Goal: Task Accomplishment & Management: Manage account settings

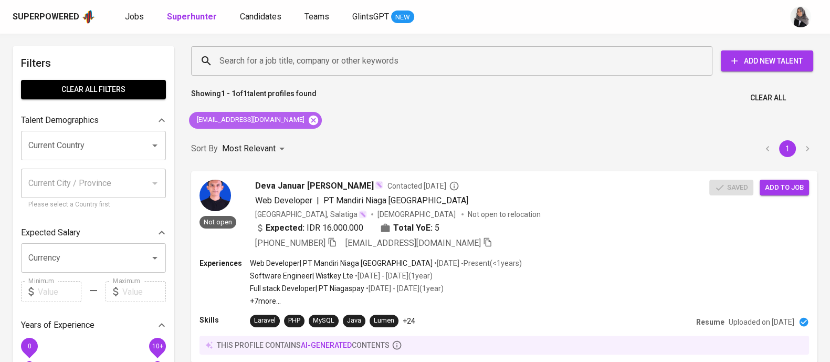
click at [309, 122] on icon at bounding box center [313, 119] width 9 height 9
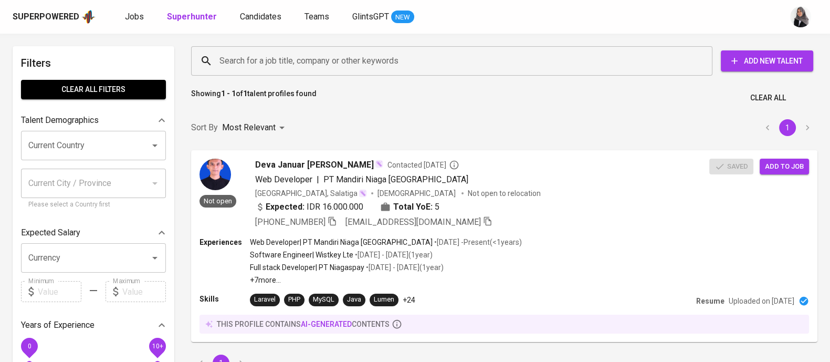
click at [320, 61] on input "Search for a job title, company or other keywords" at bounding box center [454, 61] width 475 height 20
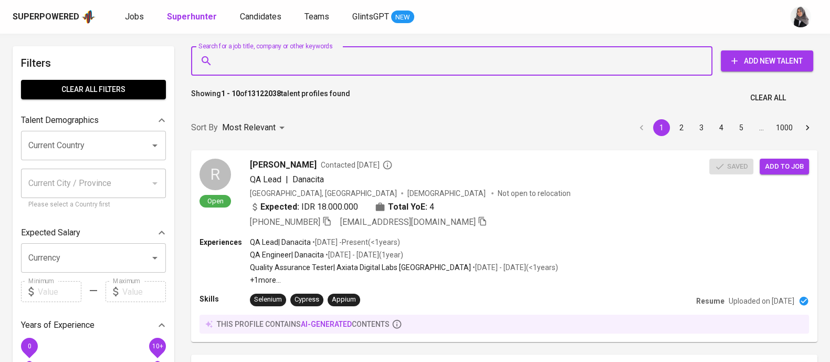
paste input "[EMAIL_ADDRESS][DOMAIN_NAME]"
type input "[EMAIL_ADDRESS][DOMAIN_NAME]"
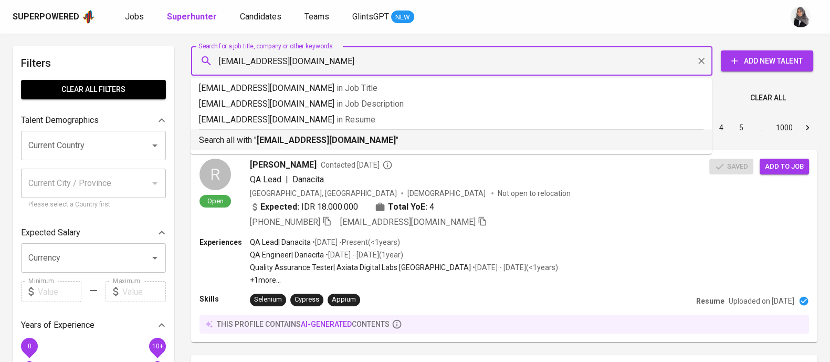
click at [326, 130] on div "Search all with " [EMAIL_ADDRESS][DOMAIN_NAME] "" at bounding box center [451, 137] width 505 height 17
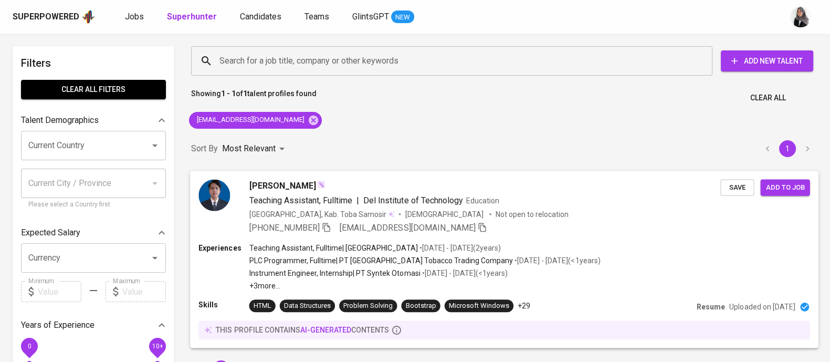
click at [610, 269] on div "Experiences Teaching Assistant, Fulltime | [GEOGRAPHIC_DATA] • [DATE] - [DATE] …" at bounding box center [503, 266] width 611 height 48
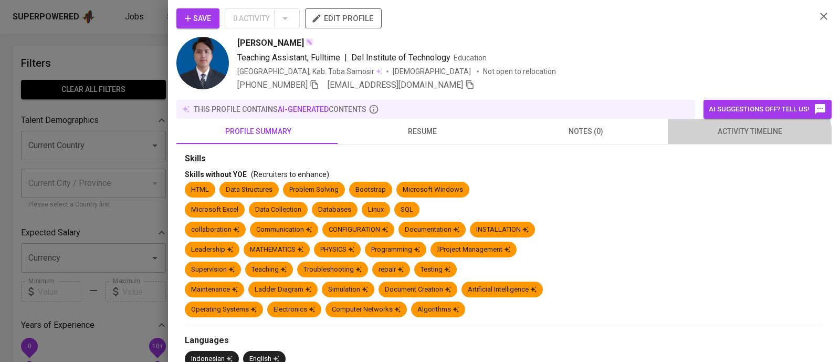
click at [736, 141] on button "activity timeline" at bounding box center [750, 131] width 164 height 25
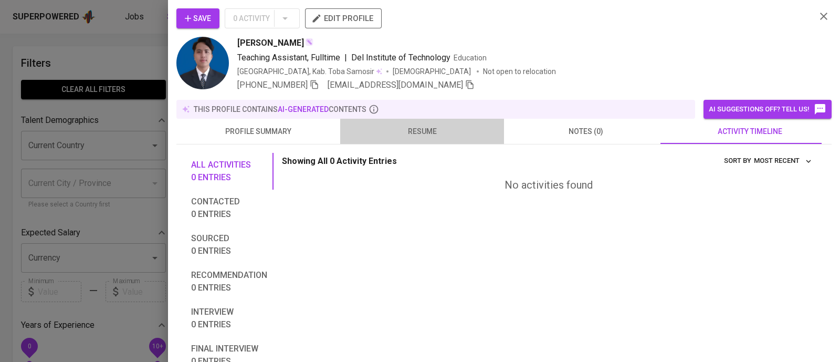
click at [438, 121] on button "resume" at bounding box center [422, 131] width 164 height 25
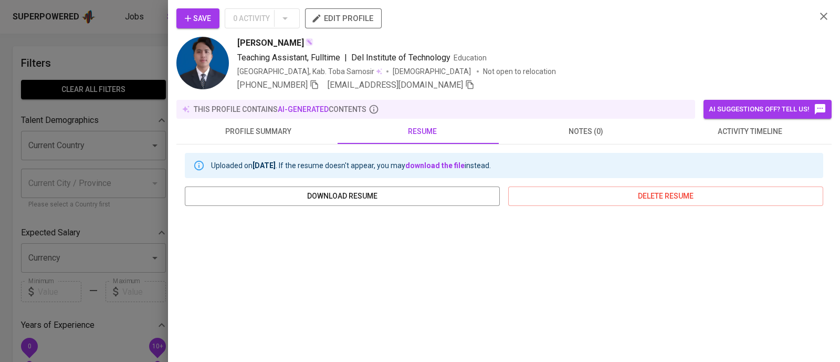
click at [113, 63] on div at bounding box center [420, 181] width 840 height 362
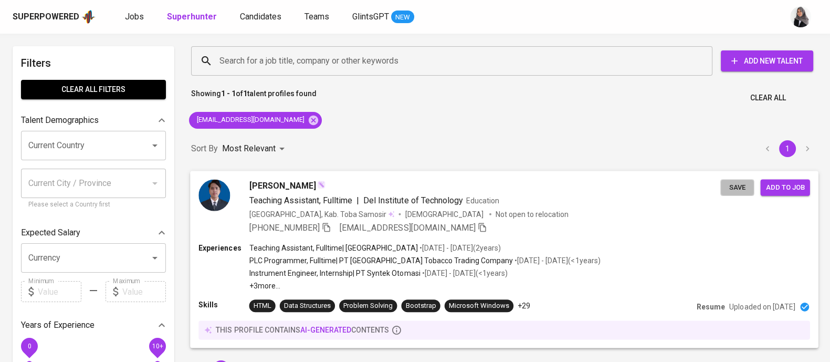
click at [741, 185] on span "Save" at bounding box center [737, 187] width 23 height 12
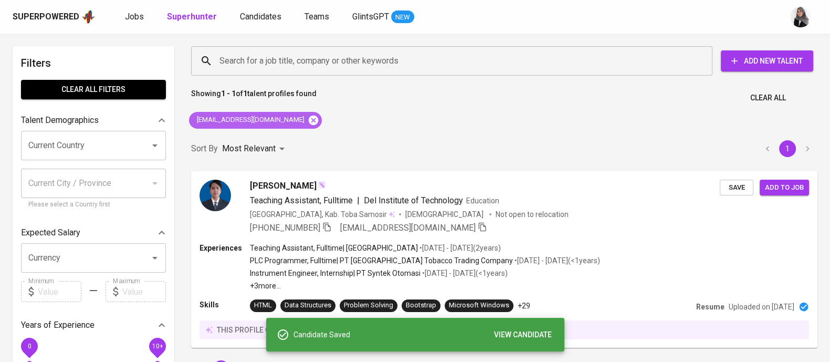
click at [309, 118] on icon at bounding box center [313, 119] width 9 height 9
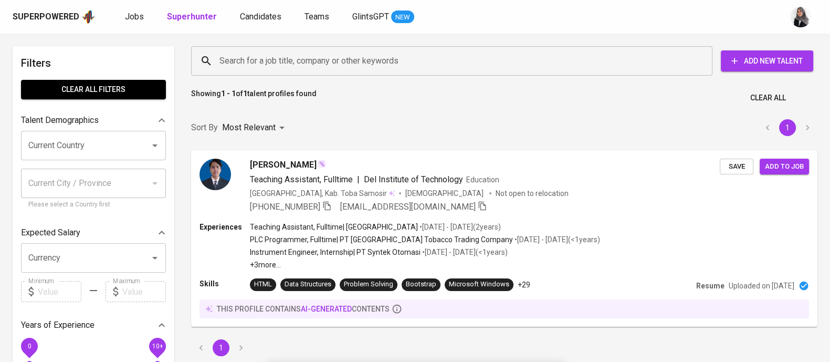
click at [333, 65] on input "Search for a job title, company or other keywords" at bounding box center [454, 61] width 475 height 20
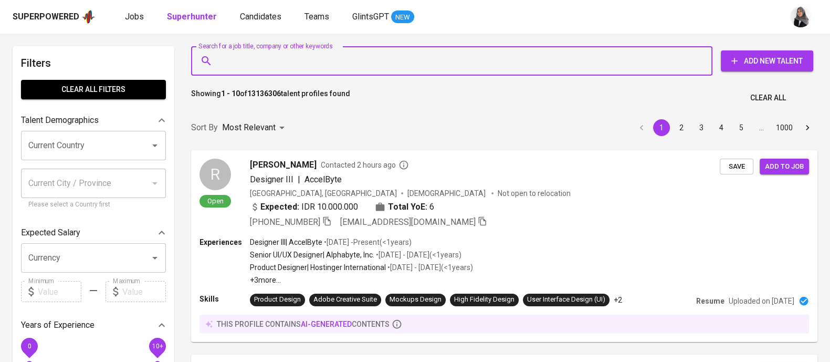
paste input "[EMAIL_ADDRESS][DOMAIN_NAME]"
type input "[EMAIL_ADDRESS][DOMAIN_NAME]"
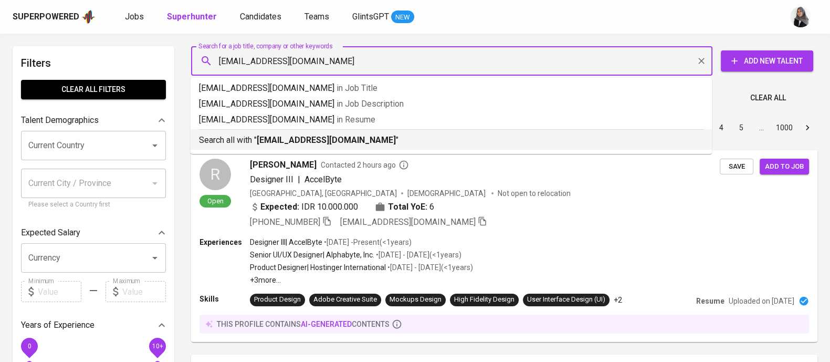
click at [341, 135] on b "[EMAIL_ADDRESS][DOMAIN_NAME]" at bounding box center [326, 140] width 139 height 10
click at [341, 135] on div "Sort By Most Relevant MOST_RELEVANT 1 2 3 4 5 … 1000" at bounding box center [504, 128] width 639 height 32
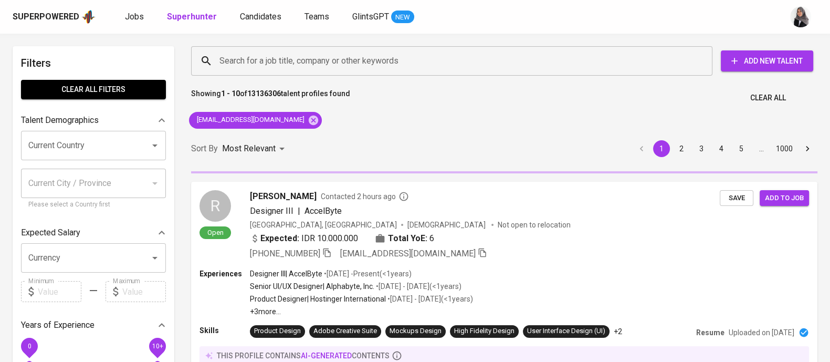
click at [587, 28] on div "Superpowered Jobs Superhunter Candidates Teams GlintsGPT NEW" at bounding box center [415, 17] width 830 height 34
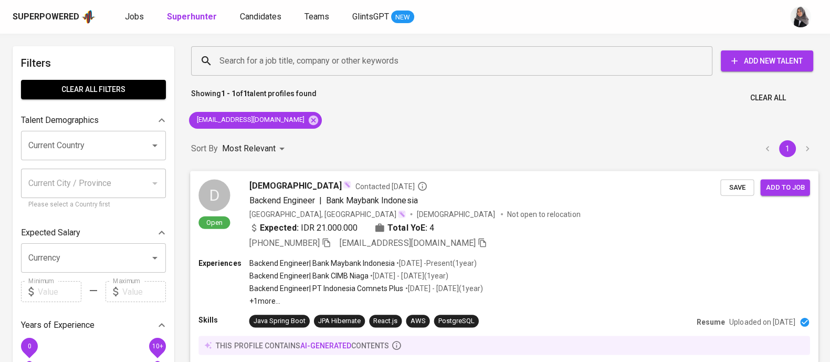
click at [554, 246] on div "[PHONE_NUMBER] [EMAIL_ADDRESS][DOMAIN_NAME]" at bounding box center [485, 242] width 472 height 13
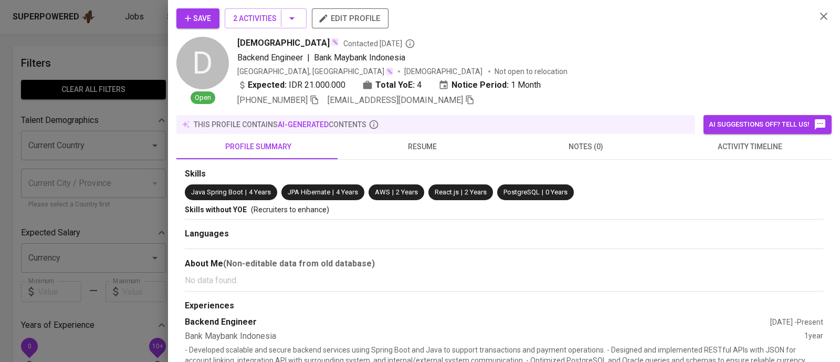
click at [737, 142] on span "activity timeline" at bounding box center [749, 146] width 151 height 13
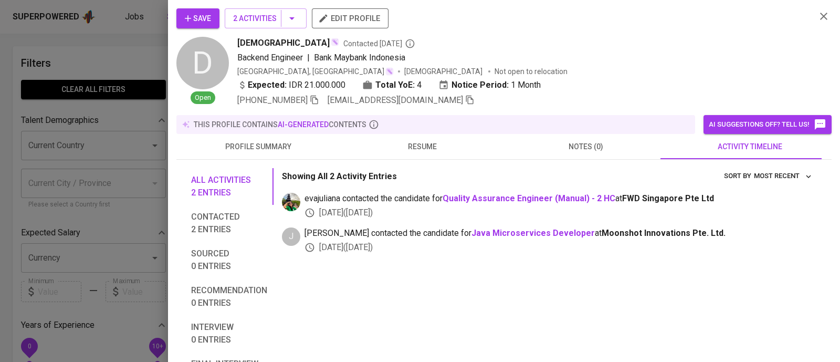
click at [110, 46] on div at bounding box center [420, 181] width 840 height 362
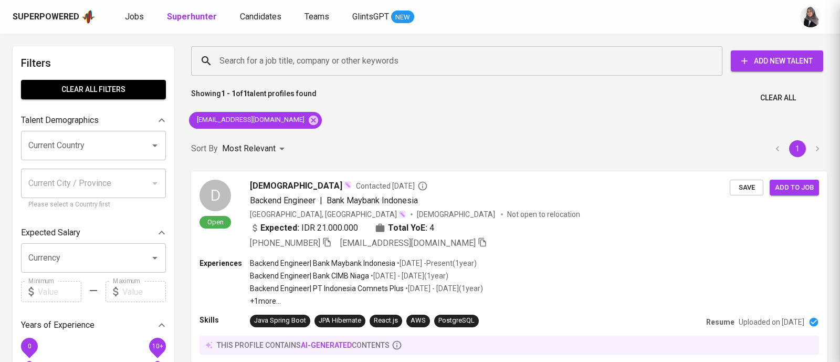
scroll to position [1, 0]
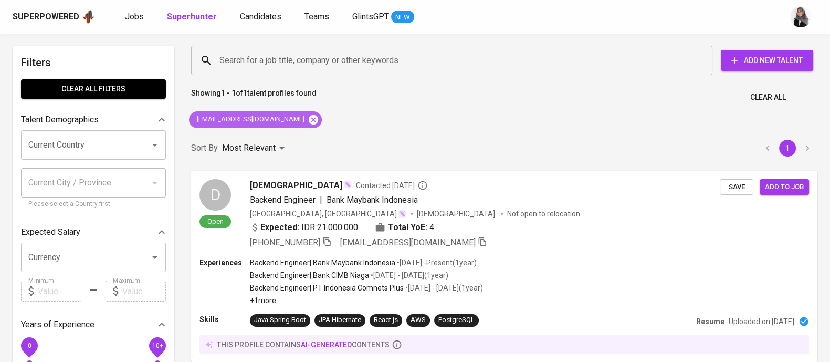
click at [309, 115] on icon at bounding box center [313, 118] width 9 height 9
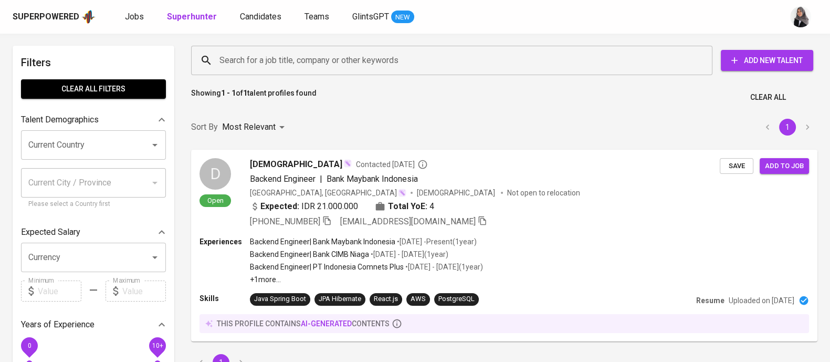
click at [352, 54] on input "Search for a job title, company or other keywords" at bounding box center [454, 60] width 475 height 20
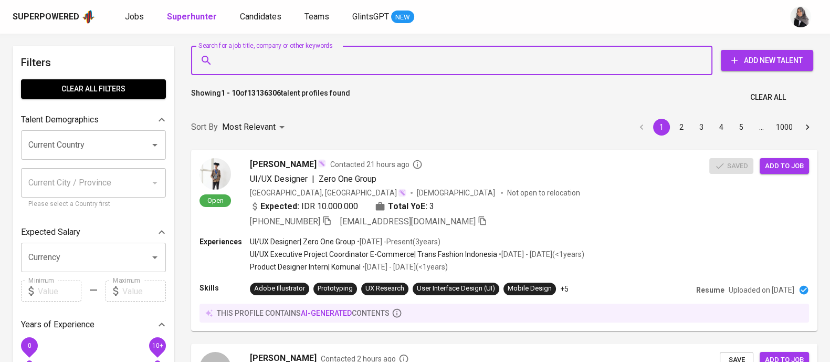
paste input "[EMAIL_ADDRESS][DOMAIN_NAME]"
type input "[EMAIL_ADDRESS][DOMAIN_NAME]"
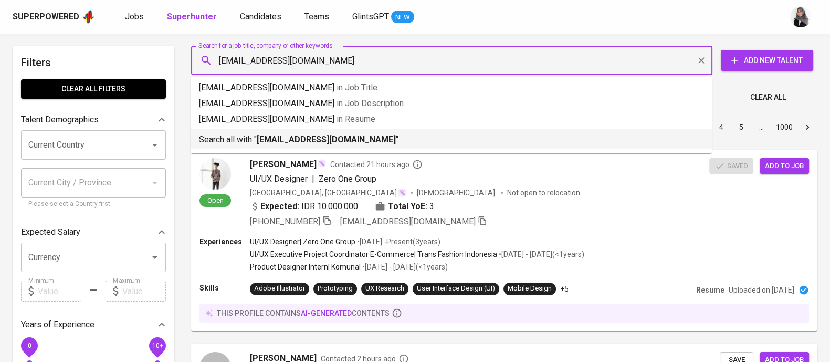
click at [338, 138] on b "[EMAIL_ADDRESS][DOMAIN_NAME]" at bounding box center [326, 139] width 139 height 10
click at [338, 138] on div "Sort By Most Relevant MOST_RELEVANT 1 2 3 4 5 … 1000" at bounding box center [504, 127] width 639 height 32
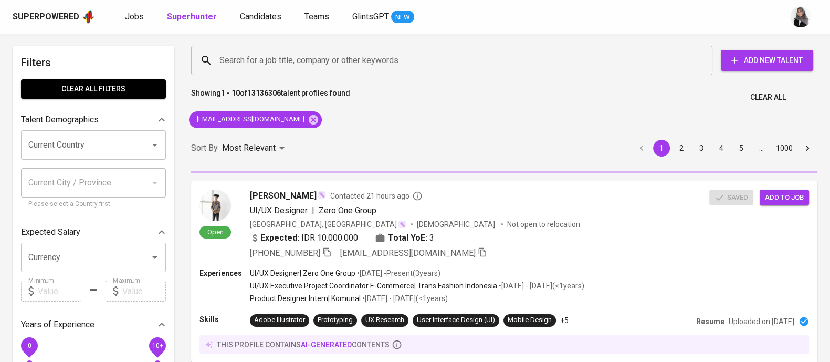
click at [572, 12] on div "Superpowered Jobs Superhunter Candidates Teams GlintsGPT NEW" at bounding box center [398, 17] width 771 height 16
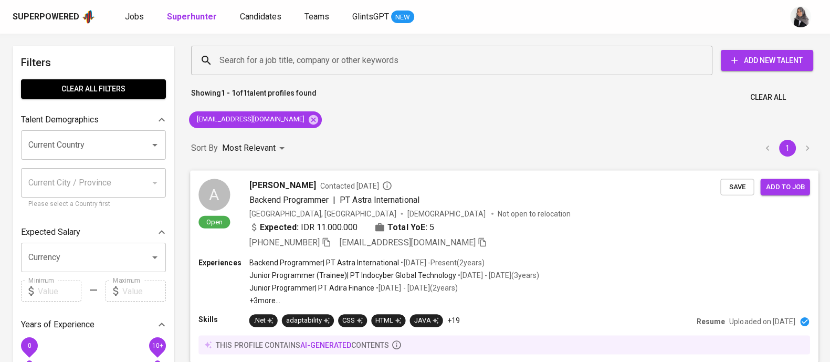
click at [519, 211] on div "[GEOGRAPHIC_DATA], [GEOGRAPHIC_DATA] [DEMOGRAPHIC_DATA] Not open to relocation" at bounding box center [485, 213] width 472 height 11
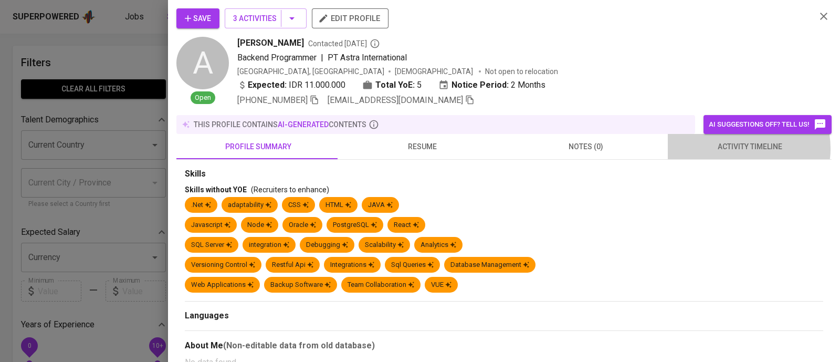
click at [737, 148] on span "activity timeline" at bounding box center [749, 146] width 151 height 13
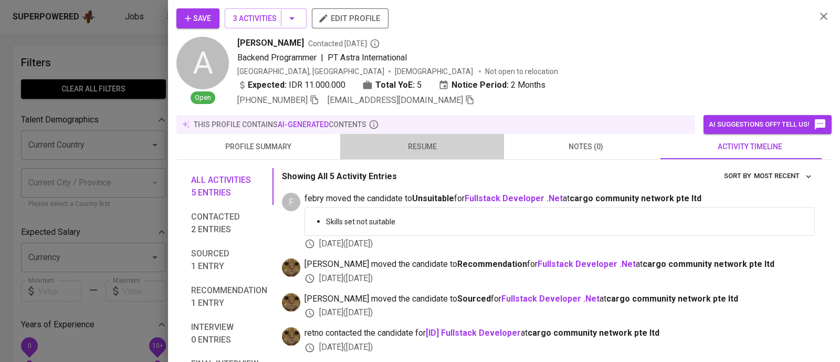
click at [422, 136] on button "resume" at bounding box center [422, 146] width 164 height 25
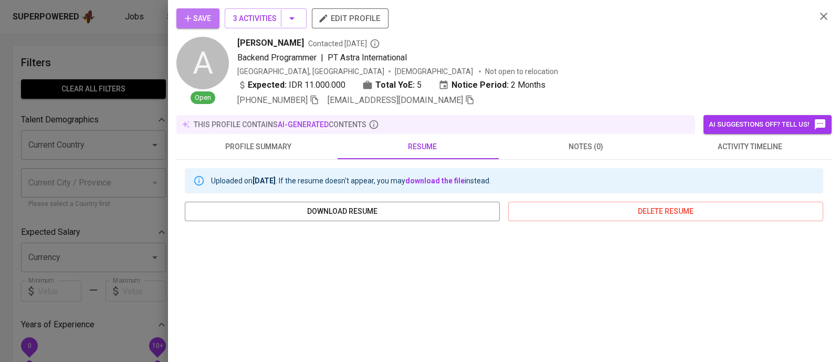
click at [194, 13] on span "Save" at bounding box center [198, 18] width 26 height 13
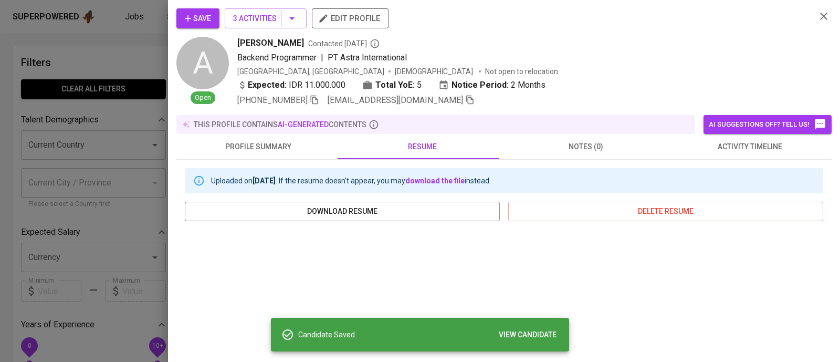
click at [125, 49] on div at bounding box center [420, 181] width 840 height 362
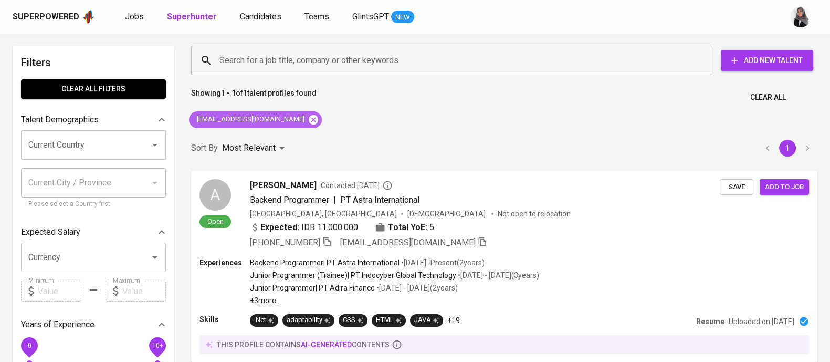
click at [309, 116] on icon at bounding box center [313, 118] width 9 height 9
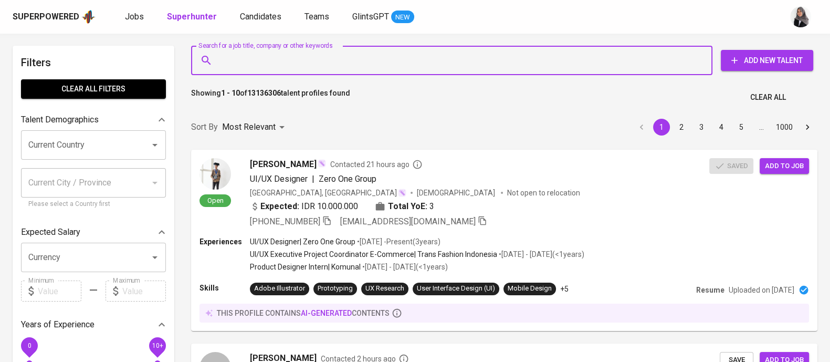
click at [353, 65] on input "Search for a job title, company or other keywords" at bounding box center [454, 60] width 475 height 20
paste input "[EMAIL_ADDRESS][DOMAIN_NAME]"
type input "[EMAIL_ADDRESS][DOMAIN_NAME]"
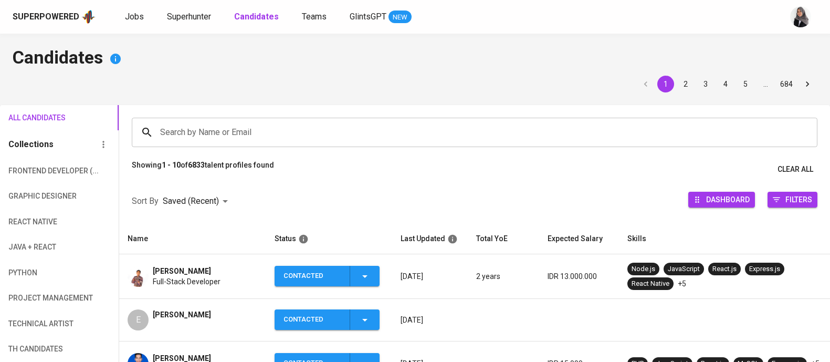
scroll to position [39, 0]
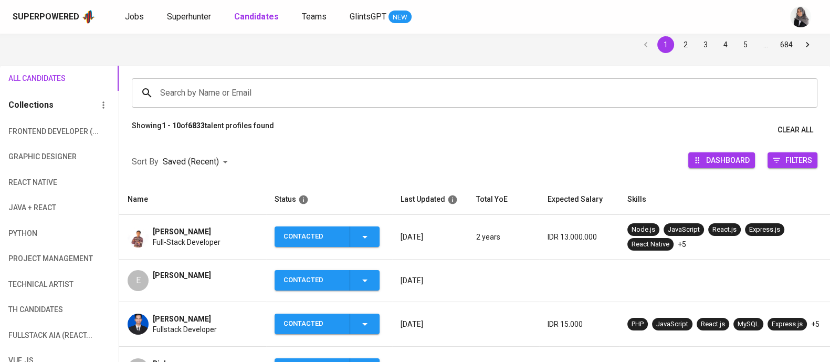
click at [823, 67] on div "Search by Name or Email Search by Name or Email" at bounding box center [474, 93] width 711 height 55
click at [568, 42] on div "1 2 3 4 5 … 684" at bounding box center [415, 44] width 805 height 17
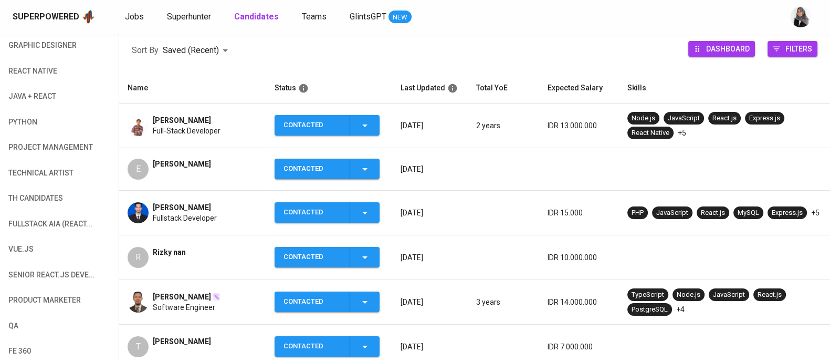
scroll to position [0, 0]
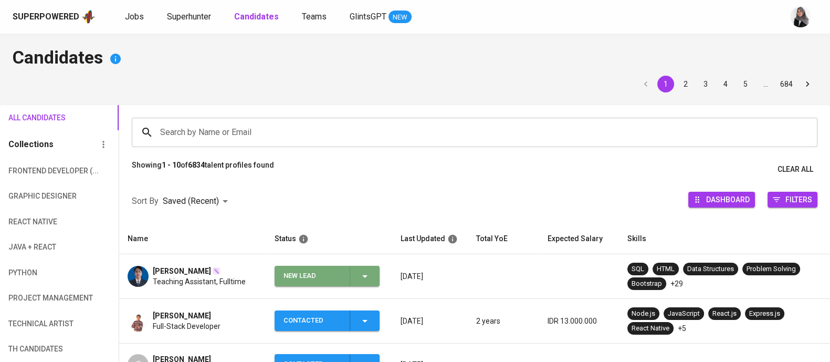
click at [361, 268] on div "New Lead" at bounding box center [328, 276] width 88 height 20
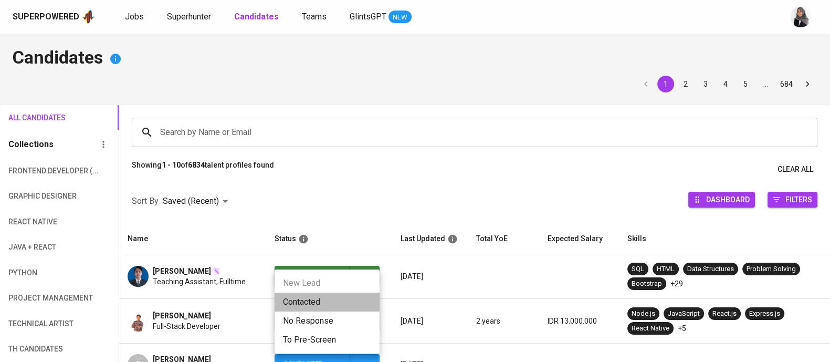
click at [317, 298] on li "Contacted" at bounding box center [327, 301] width 105 height 19
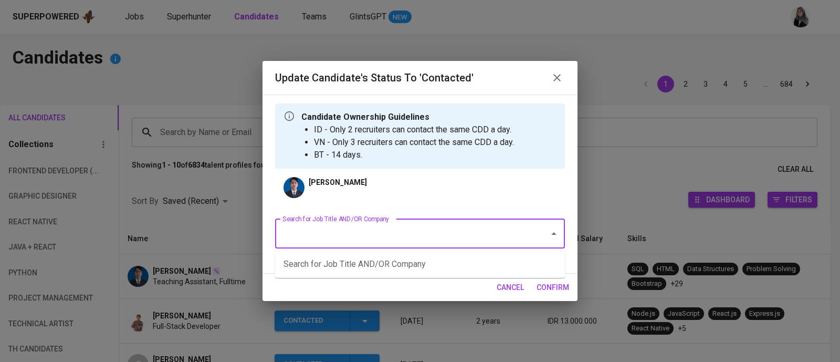
click at [408, 232] on input "Search for Job Title AND/OR Company" at bounding box center [405, 234] width 251 height 20
type input "d"
type input "t"
type input "java"
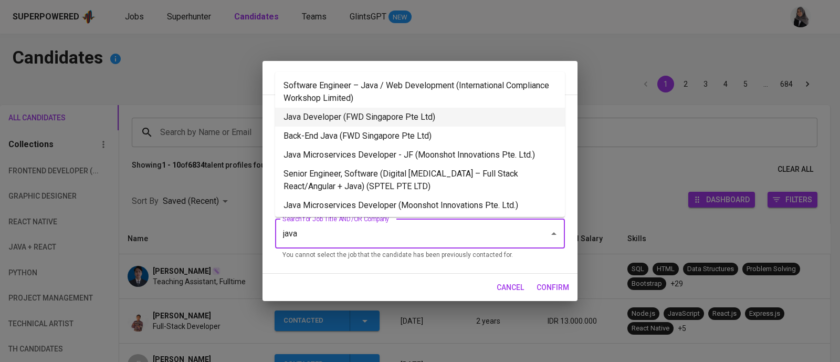
click at [407, 113] on li "Java Developer (FWD Singapore Pte Ltd)" at bounding box center [420, 117] width 290 height 19
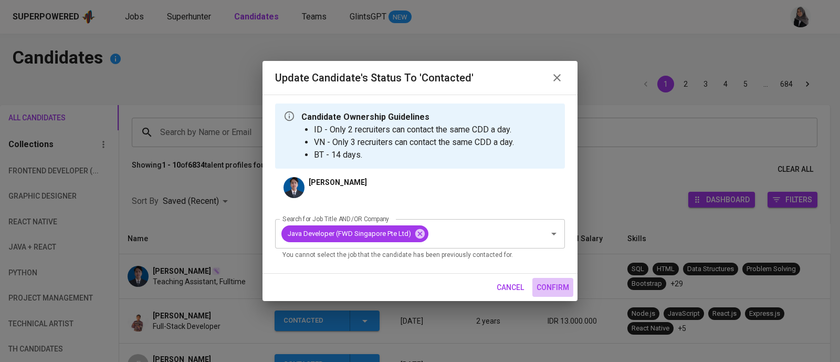
click at [557, 289] on span "confirm" at bounding box center [553, 287] width 33 height 13
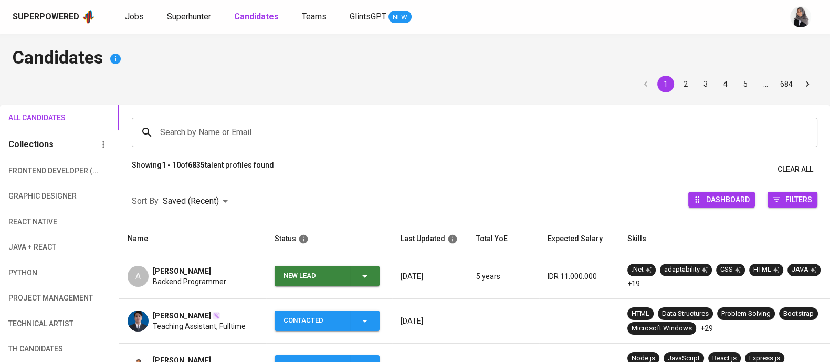
scroll to position [45, 0]
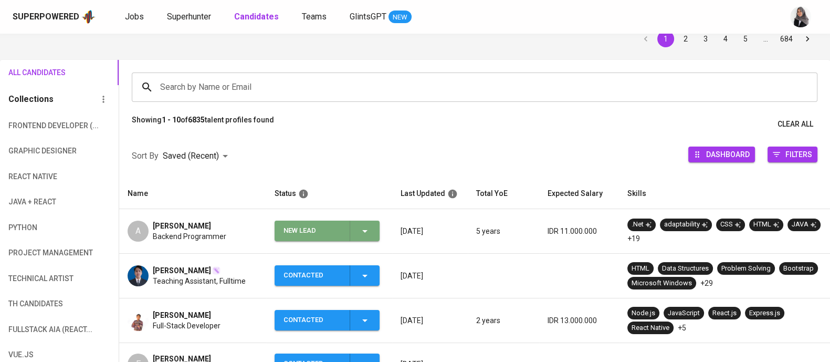
click at [368, 228] on icon "button" at bounding box center [365, 231] width 13 height 13
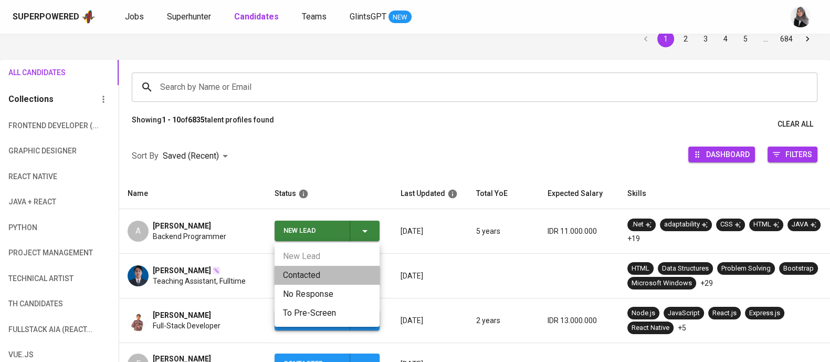
click at [299, 270] on li "Contacted" at bounding box center [327, 275] width 105 height 19
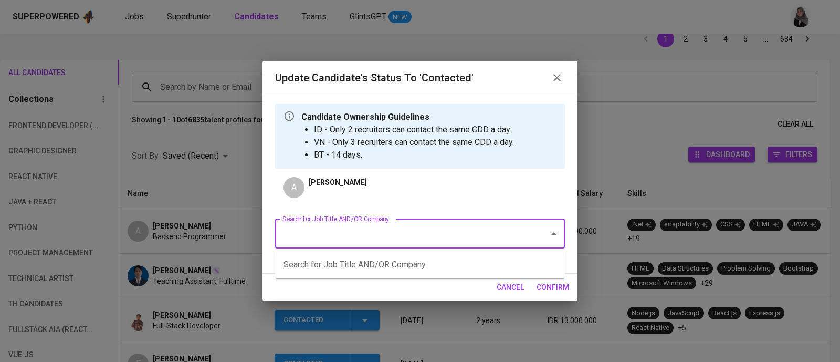
click at [476, 237] on input "Search for Job Title AND/OR Company" at bounding box center [405, 234] width 251 height 20
type input "java"
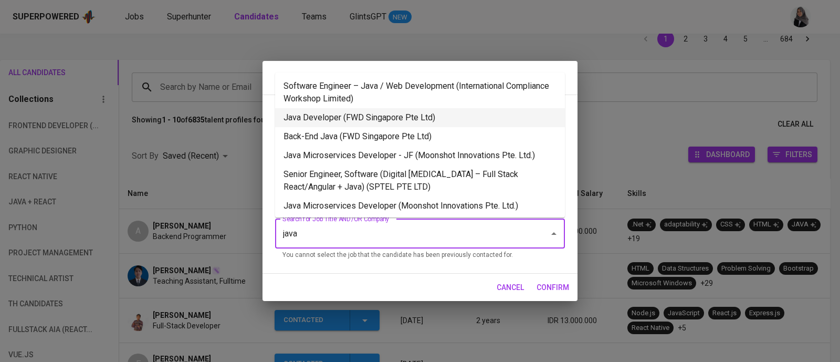
click at [433, 117] on li "Java Developer (FWD Singapore Pte Ltd)" at bounding box center [420, 117] width 290 height 19
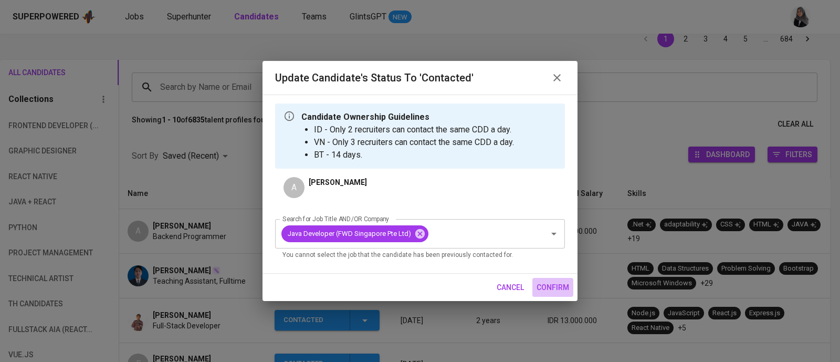
click at [545, 282] on span "confirm" at bounding box center [553, 287] width 33 height 13
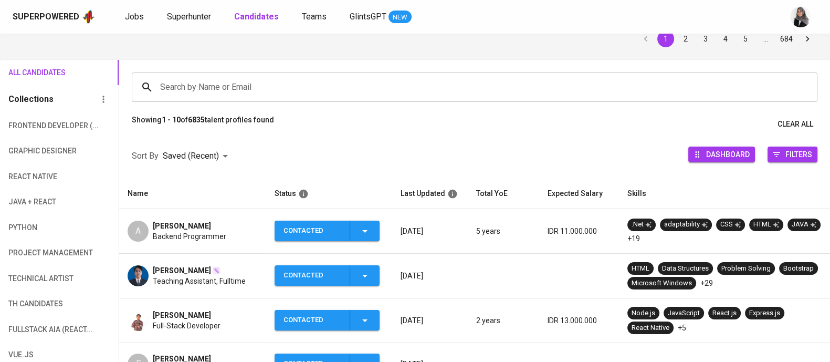
click at [808, 69] on div "Search by Name or Email Search by Name or Email" at bounding box center [474, 87] width 711 height 55
click at [794, 60] on div "Search by Name or Email Search by Name or Email" at bounding box center [474, 87] width 711 height 55
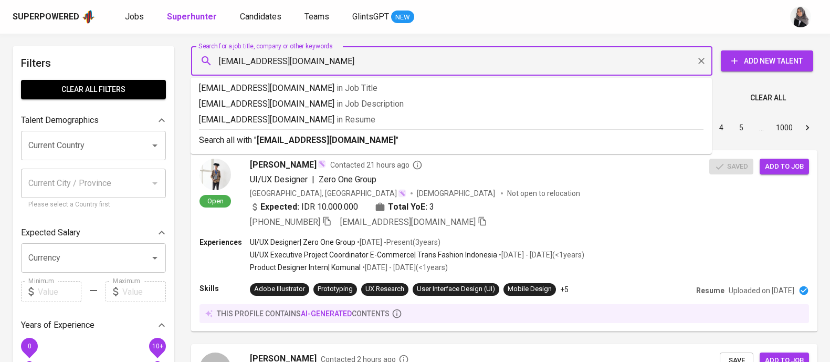
scroll to position [1, 0]
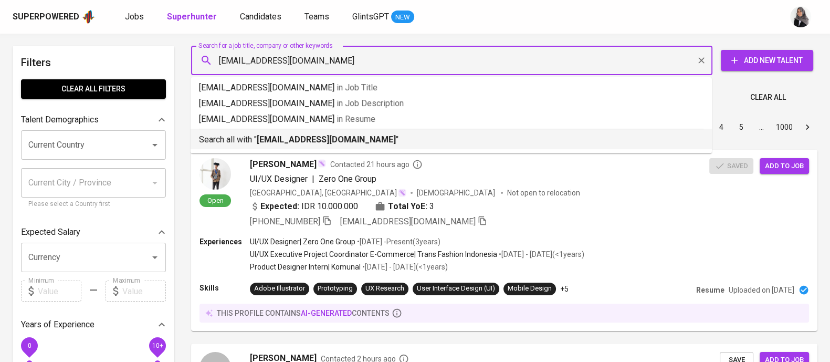
click at [370, 137] on p "Search all with " aryagamas@gmail.com "" at bounding box center [451, 139] width 505 height 13
click at [370, 137] on div "Sort By Most Relevant MOST_RELEVANT 1 2 3 4 5 … 1000" at bounding box center [504, 127] width 639 height 32
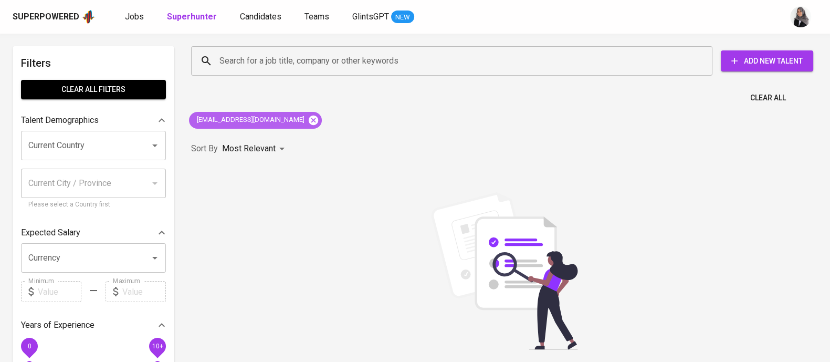
click at [308, 117] on icon at bounding box center [314, 120] width 12 height 12
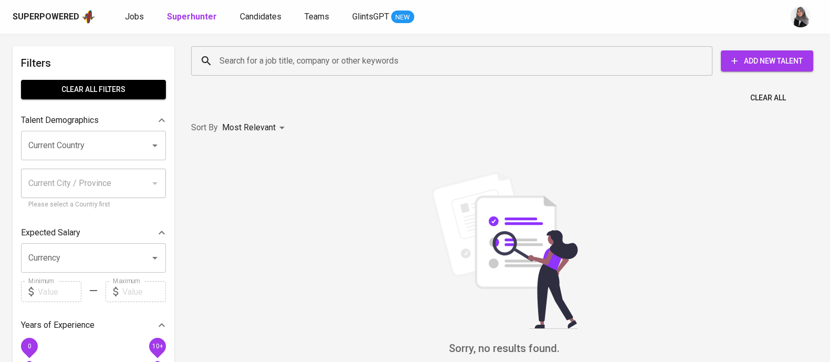
click at [310, 61] on input "Search for a job title, company or other keywords" at bounding box center [454, 61] width 475 height 20
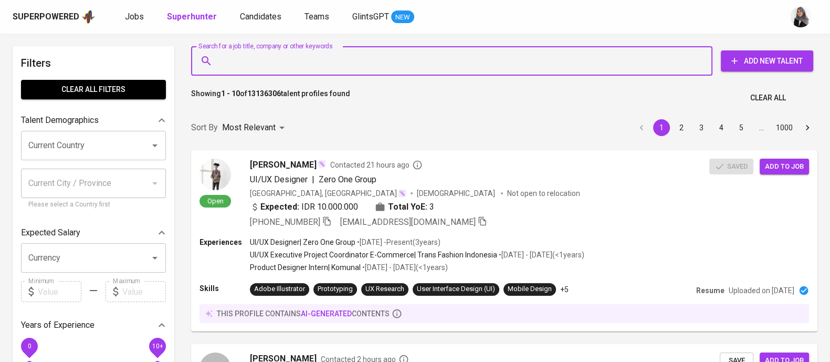
paste input "fairuzyassar@outlook.com"
type input "fairuzyassar@outlook.com"
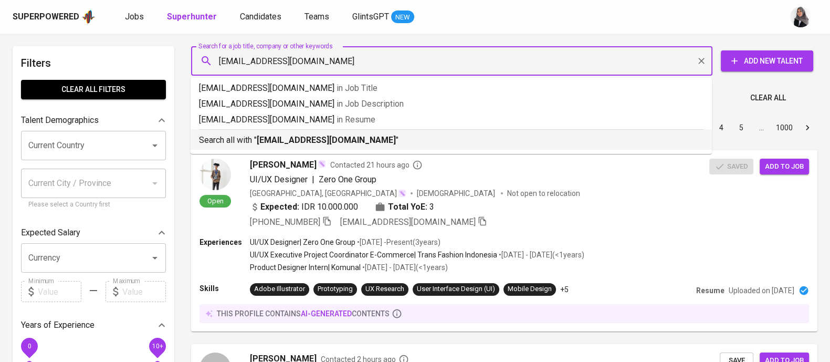
click at [347, 137] on b "fairuzyassar@outlook.com" at bounding box center [326, 140] width 139 height 10
click at [347, 137] on div "Sort By Most Relevant MOST_RELEVANT 1 2 3 4 5 … 1000" at bounding box center [504, 128] width 639 height 32
